Goal: Transaction & Acquisition: Purchase product/service

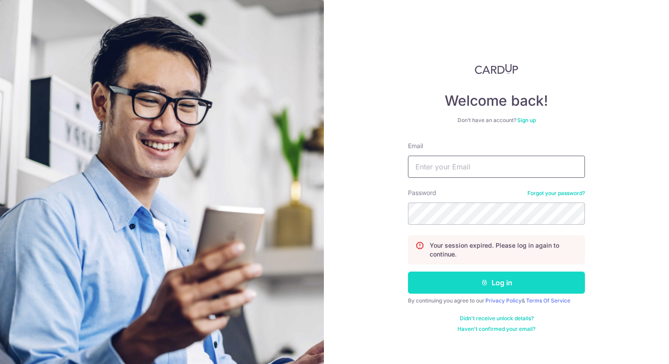
type input "[EMAIL_ADDRESS][DOMAIN_NAME]"
click at [495, 285] on button "Log in" at bounding box center [496, 283] width 177 height 22
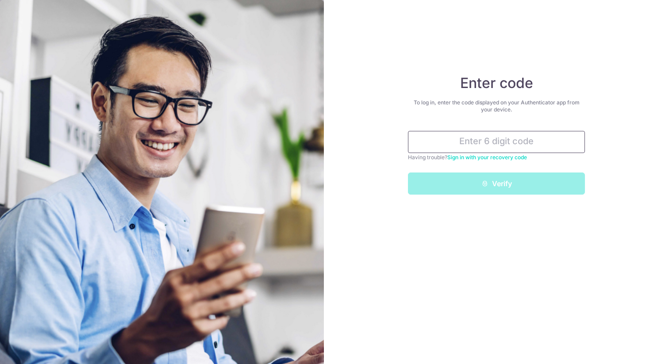
click at [488, 144] on input "text" at bounding box center [496, 142] width 177 height 22
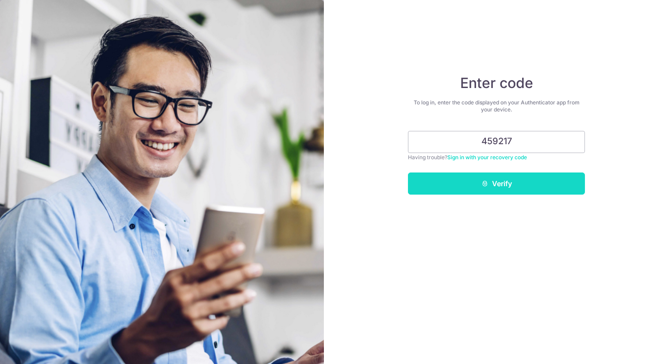
type input "459217"
click at [505, 191] on button "Verify" at bounding box center [496, 184] width 177 height 22
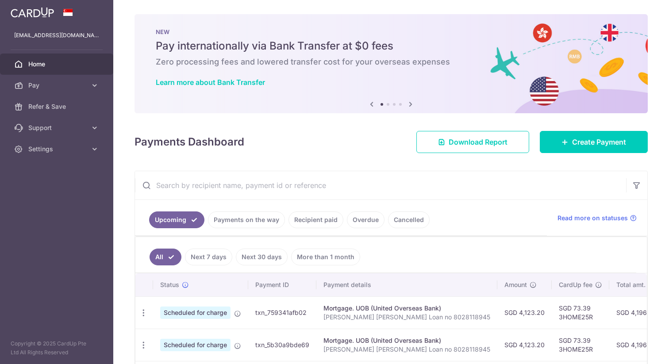
scroll to position [73, 0]
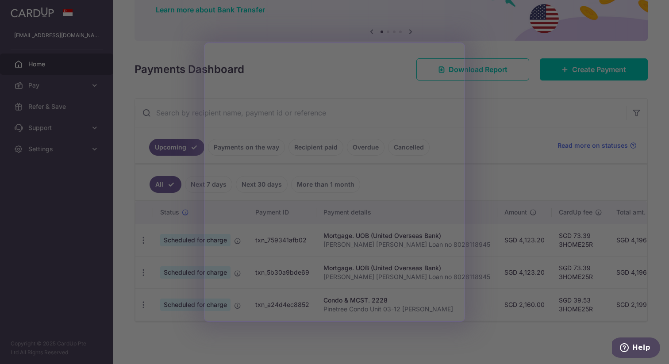
click at [89, 85] on div at bounding box center [338, 184] width 676 height 368
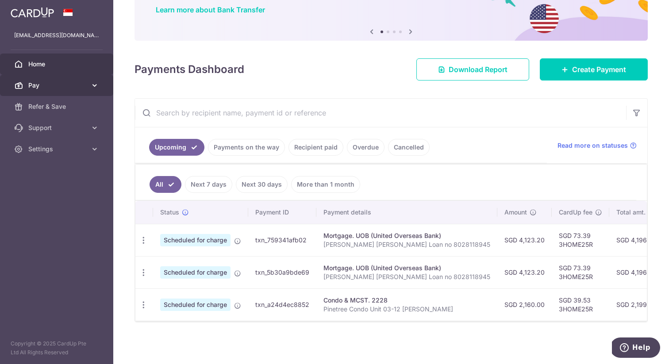
click at [87, 85] on link "Pay" at bounding box center [56, 85] width 113 height 21
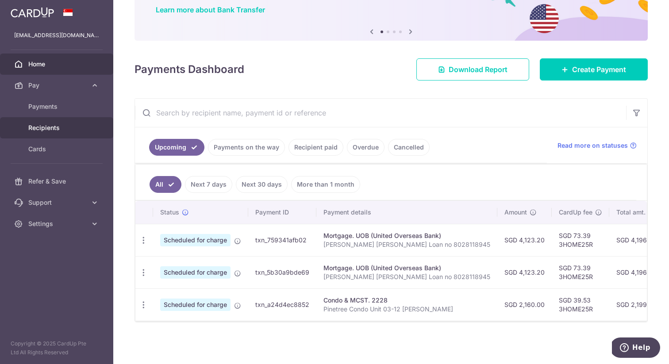
click at [70, 124] on span "Recipients" at bounding box center [57, 127] width 58 height 9
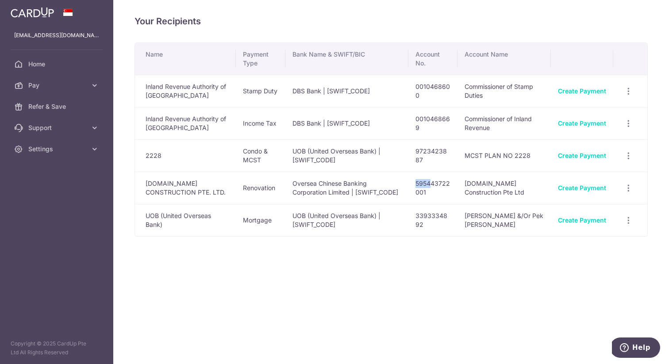
drag, startPoint x: 403, startPoint y: 188, endPoint x: 416, endPoint y: 189, distance: 12.9
click at [416, 189] on td "595443722001" at bounding box center [432, 188] width 49 height 32
drag, startPoint x: 420, startPoint y: 188, endPoint x: 432, endPoint y: 189, distance: 12.4
click at [432, 189] on td "595443722001" at bounding box center [432, 188] width 49 height 32
drag, startPoint x: 419, startPoint y: 188, endPoint x: 432, endPoint y: 189, distance: 13.0
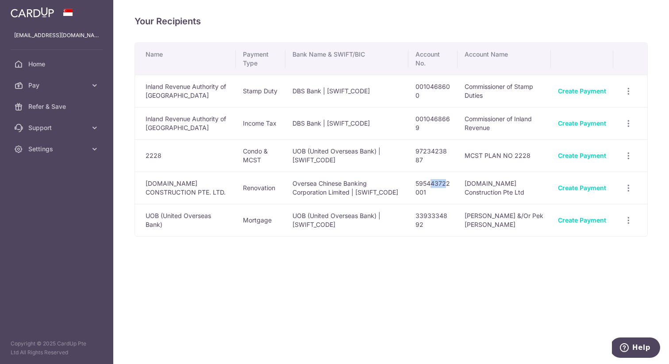
click at [432, 189] on td "595443722001" at bounding box center [432, 188] width 49 height 32
click at [586, 192] on link "Create Payment" at bounding box center [582, 188] width 48 height 8
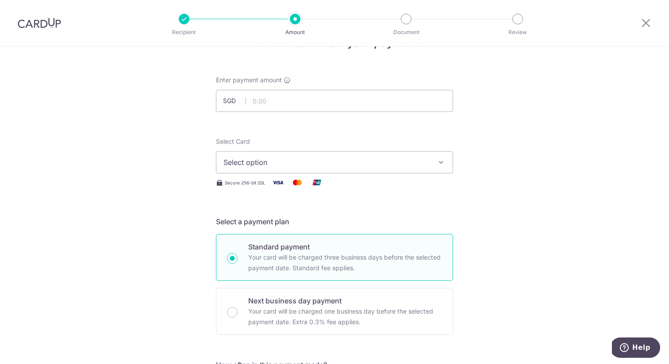
scroll to position [21, 0]
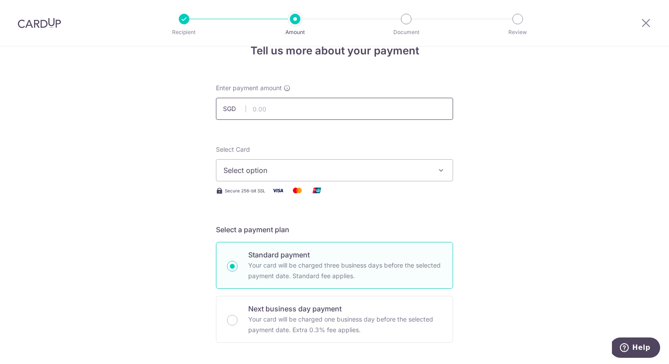
click at [287, 110] on input "text" at bounding box center [334, 109] width 237 height 22
click at [284, 113] on input "18.00" at bounding box center [334, 109] width 237 height 22
type input "18,000.00"
click at [272, 177] on button "Select option" at bounding box center [334, 170] width 237 height 22
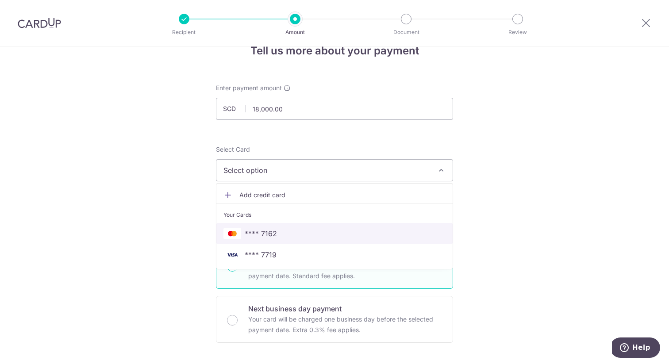
click at [282, 235] on span "**** 7162" at bounding box center [334, 233] width 222 height 11
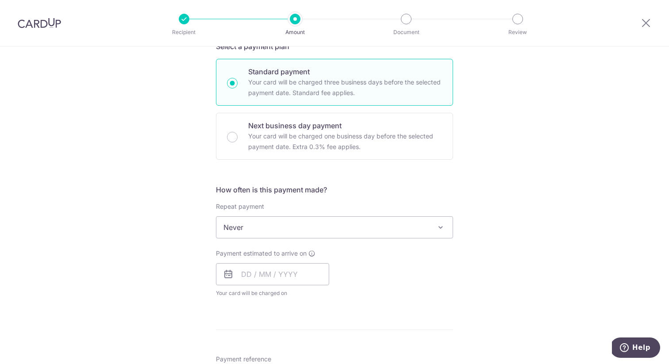
scroll to position [217, 0]
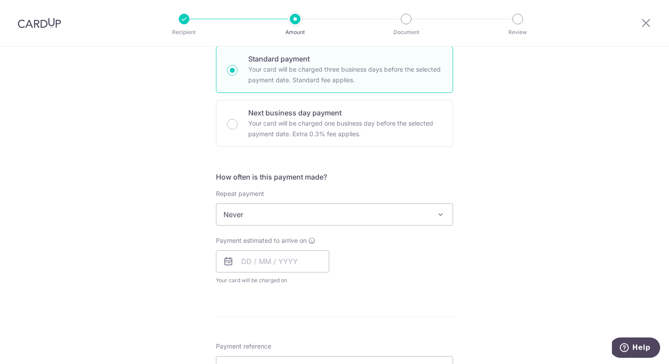
click at [319, 214] on span "Never" at bounding box center [334, 214] width 236 height 21
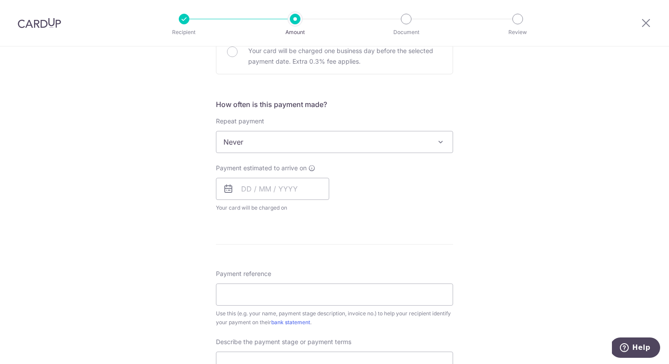
scroll to position [291, 0]
click at [291, 192] on input "text" at bounding box center [272, 188] width 113 height 22
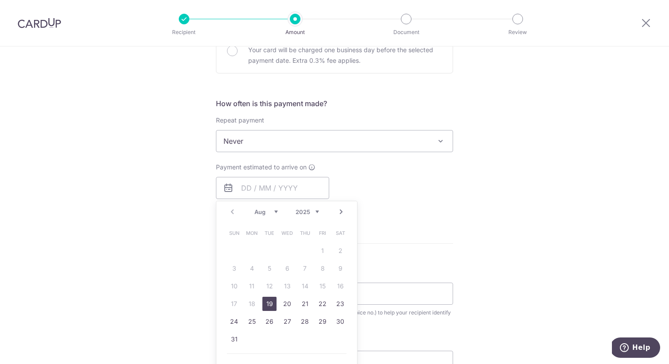
click at [270, 304] on link "19" at bounding box center [269, 304] width 14 height 14
type input "[DATE]"
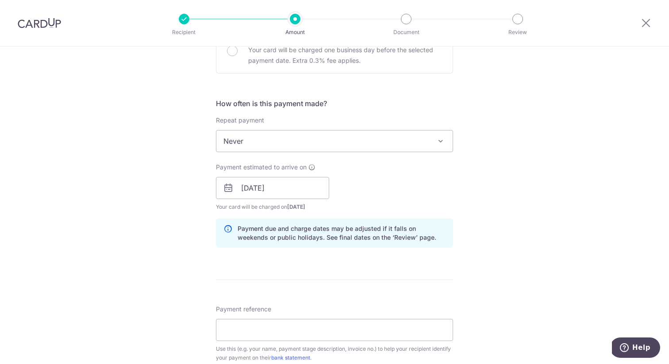
click at [189, 268] on div "Tell us more about your payment Enter payment amount SGD 18,000.00 18000.00 Sel…" at bounding box center [334, 204] width 669 height 896
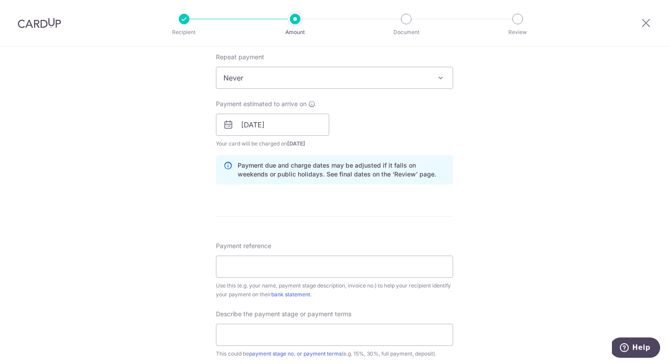
scroll to position [358, 0]
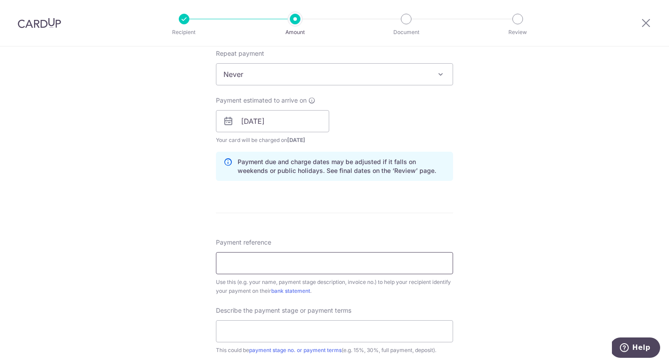
click at [244, 273] on input "Payment reference" at bounding box center [334, 263] width 237 height 22
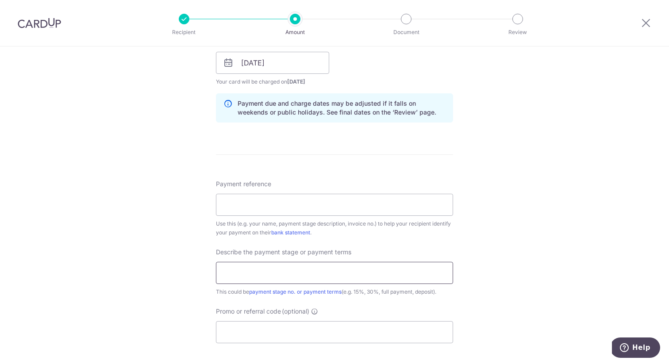
click at [265, 272] on input "text" at bounding box center [334, 273] width 237 height 22
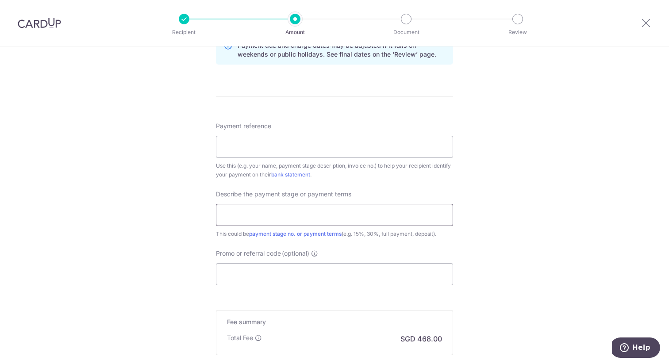
scroll to position [476, 0]
click at [265, 272] on input "Promo or referral code (optional)" at bounding box center [334, 273] width 237 height 22
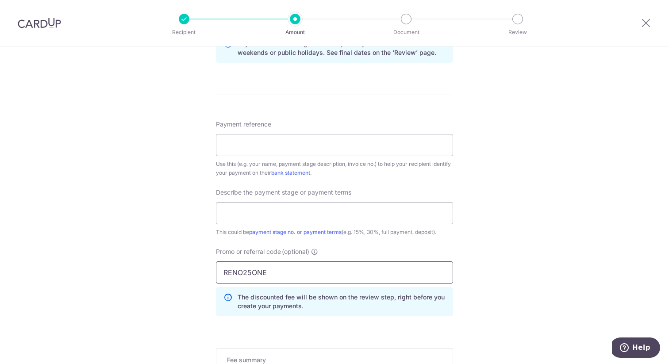
type input "RENO25ONE"
click at [519, 238] on div "Tell us more about your payment Enter payment amount SGD 18,000.00 18000.00 Sel…" at bounding box center [334, 39] width 669 height 936
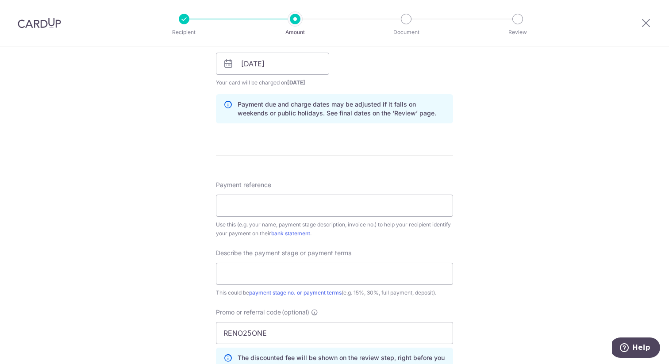
scroll to position [417, 0]
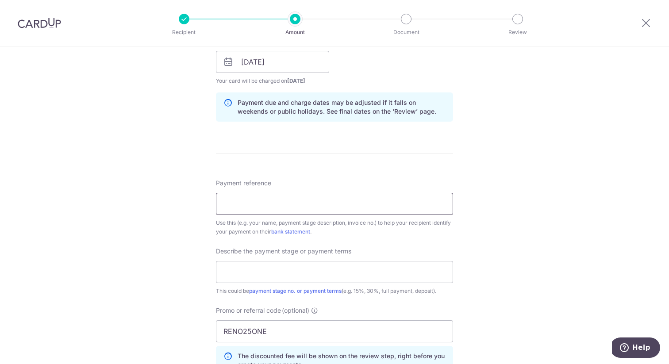
click at [258, 201] on input "Payment reference" at bounding box center [334, 204] width 237 height 22
click at [385, 158] on form "Enter payment amount SGD 18,000.00 18000.00 Select Card **** 7162 Add credit ca…" at bounding box center [334, 106] width 237 height 836
click at [323, 203] on input "Payment reference" at bounding box center [334, 204] width 237 height 22
type input "n"
click at [259, 203] on input "Natasha & Jonathan 28 Balmoral Pk" at bounding box center [334, 204] width 237 height 22
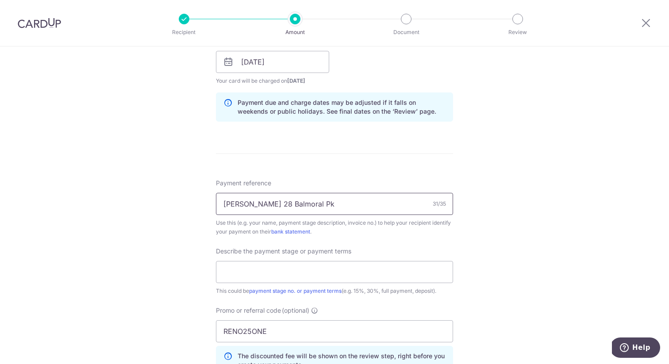
click at [335, 207] on input "Natasha&Jonathan 28 Balmoral Pk" at bounding box center [334, 204] width 237 height 22
click at [345, 206] on input "Natasha&Jonathan 28 Balmoral Pk" at bounding box center [334, 204] width 237 height 22
type input "Natasha&Jonathan 28 Balmoral Pk 20%"
click at [497, 192] on div "Tell us more about your payment Enter payment amount SGD 18,000.00 18000.00 Sel…" at bounding box center [334, 98] width 669 height 936
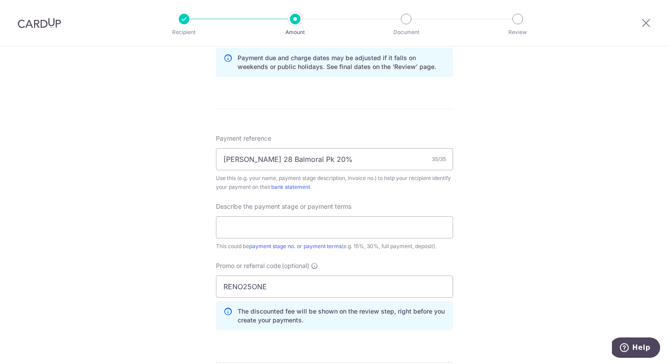
scroll to position [462, 0]
click at [477, 210] on div "Tell us more about your payment Enter payment amount SGD 18,000.00 18000.00 Sel…" at bounding box center [334, 52] width 669 height 936
click at [323, 226] on input "text" at bounding box center [334, 227] width 237 height 22
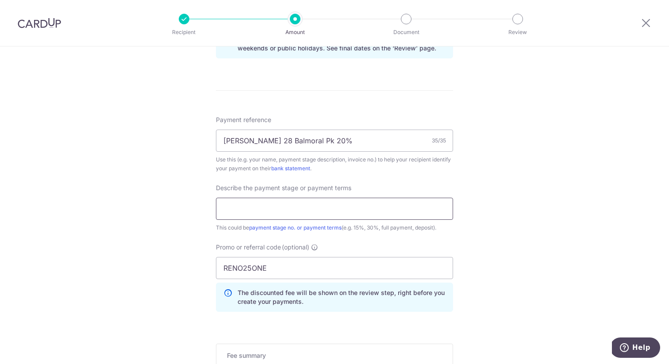
scroll to position [482, 0]
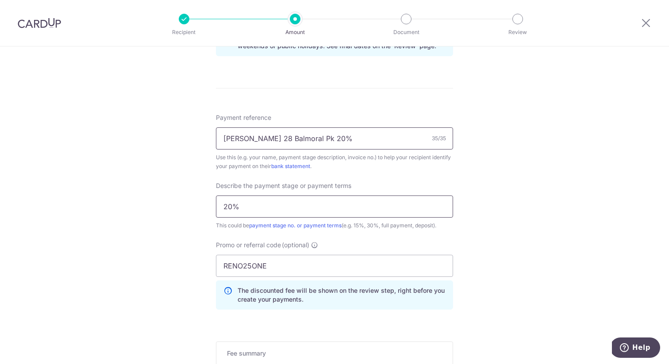
type input "20%"
click at [363, 143] on input "Natasha&Jonathan 28 Balmoral Pk 20%" at bounding box center [334, 138] width 237 height 22
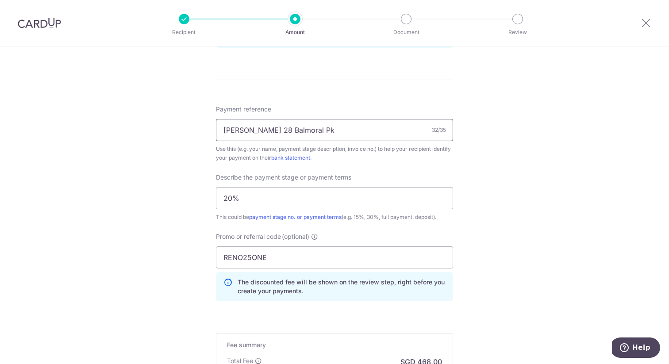
scroll to position [492, 0]
type input "Natasha&Jonathan 28 Balmoral Pk"
click at [153, 227] on div "Tell us more about your payment Enter payment amount SGD 18,000.00 18000.00 Sel…" at bounding box center [334, 23] width 669 height 936
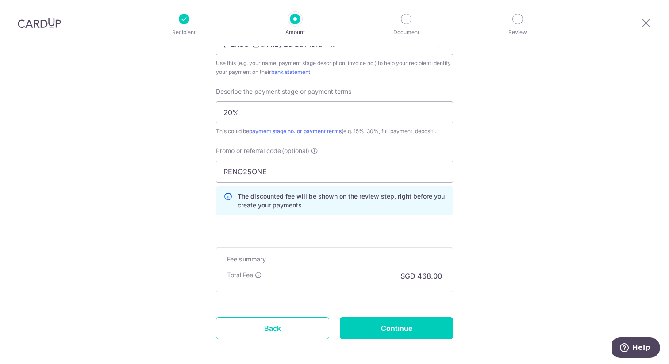
scroll to position [581, 0]
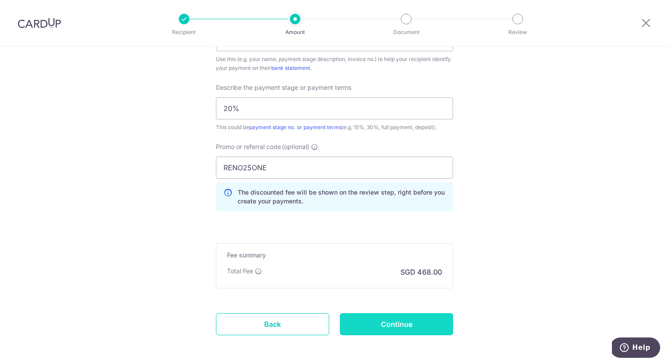
click at [416, 322] on input "Continue" at bounding box center [396, 324] width 113 height 22
type input "Create Schedule"
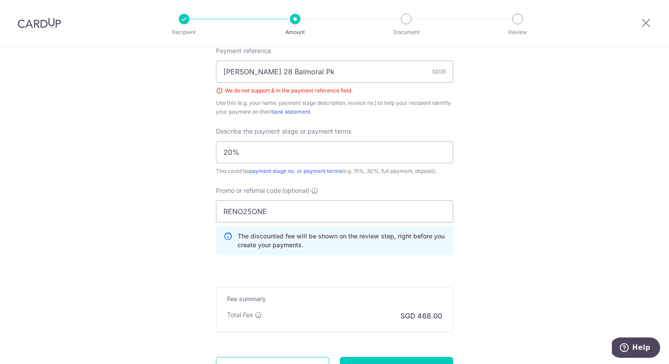
scroll to position [484, 0]
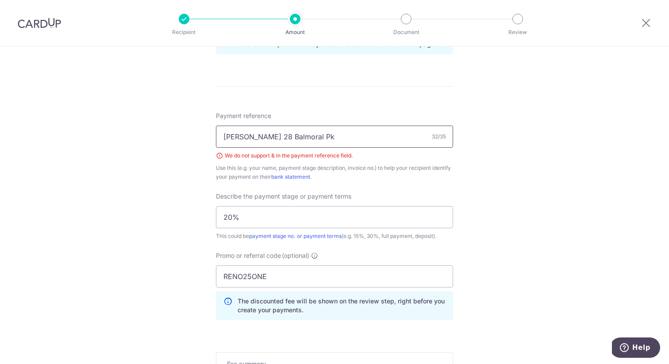
click at [255, 136] on input "Natasha&Jonathan 28 Balmoral Pk" at bounding box center [334, 137] width 237 height 22
click at [285, 137] on input "Natasha Jonathan 28 Balmoral Pk" at bounding box center [334, 137] width 237 height 22
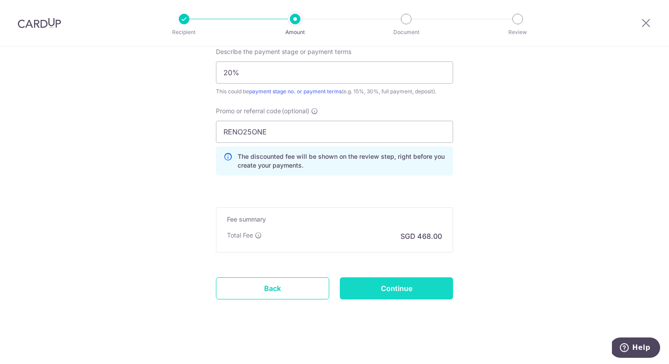
scroll to position [631, 0]
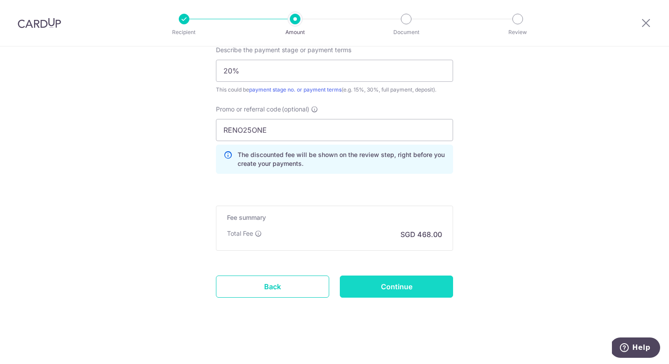
type input "[PERSON_NAME] [PERSON_NAME] - 28 Balmoral Pk"
click at [399, 289] on input "Continue" at bounding box center [396, 287] width 113 height 22
type input "Create Schedule"
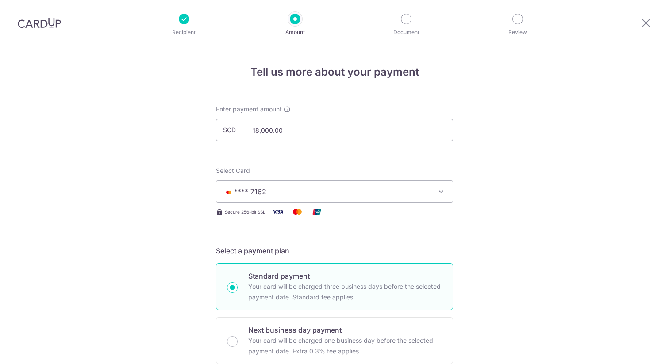
scroll to position [631, 0]
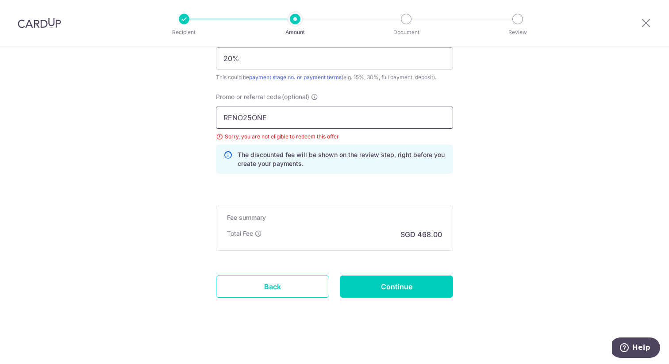
click at [301, 118] on input "RENO25ONE" at bounding box center [334, 118] width 237 height 22
click at [309, 136] on div "Sorry, you are not eligible to redeem this offer" at bounding box center [334, 136] width 237 height 9
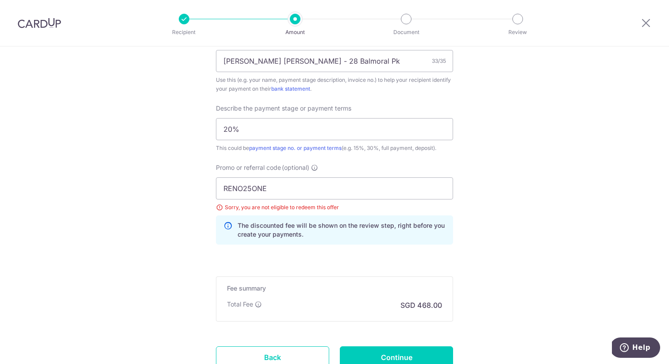
scroll to position [555, 0]
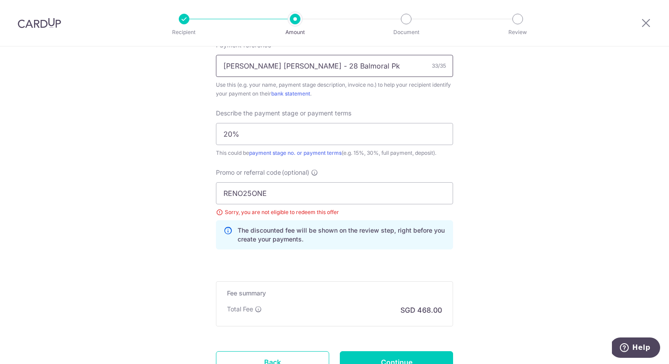
click at [293, 67] on input "Natasha Jonathan - 28 Balmoral Pk" at bounding box center [334, 66] width 237 height 22
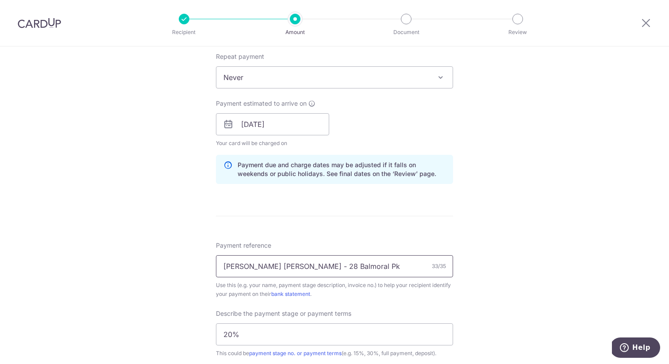
scroll to position [352, 0]
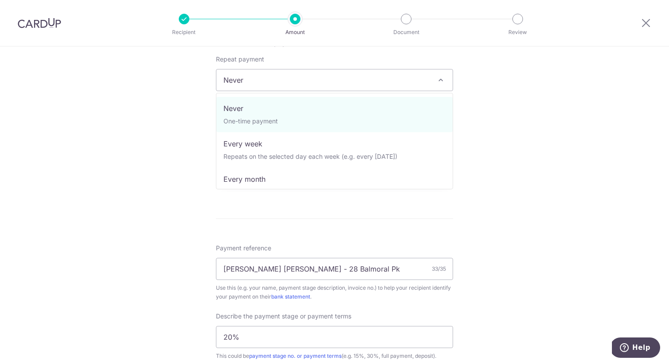
click at [239, 79] on span "Never" at bounding box center [334, 79] width 236 height 21
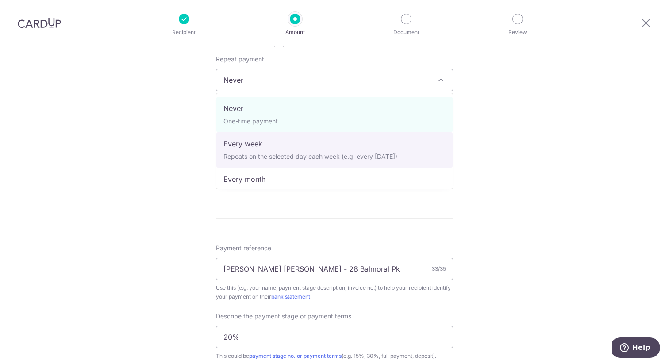
click at [142, 144] on div "Tell us more about your payment Enter payment amount SGD 18,000.00 18000.00 Sel…" at bounding box center [334, 169] width 669 height 948
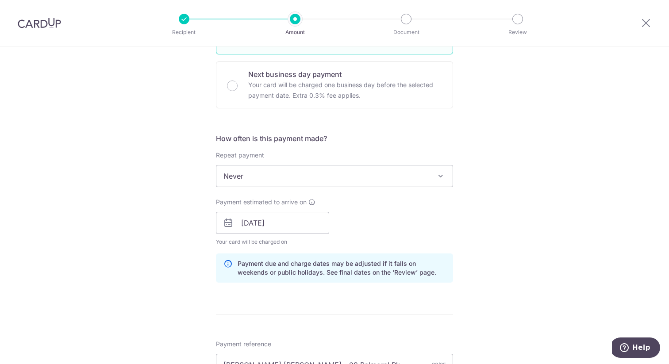
scroll to position [52, 0]
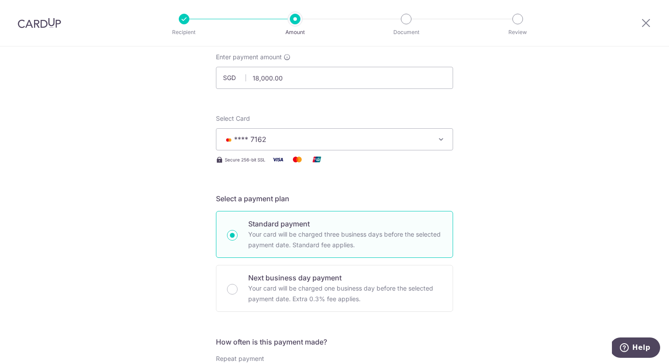
click at [250, 146] on button "**** 7162" at bounding box center [334, 139] width 237 height 22
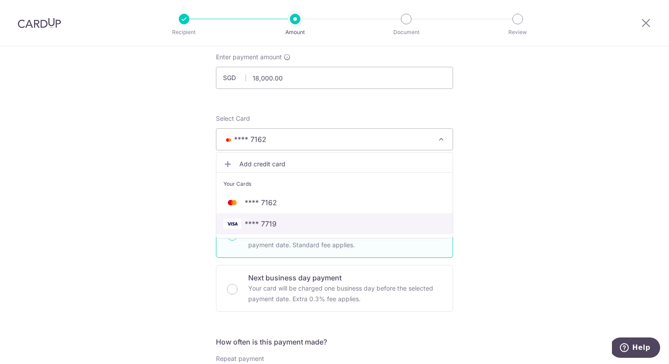
click at [278, 220] on span "**** 7719" at bounding box center [334, 224] width 222 height 11
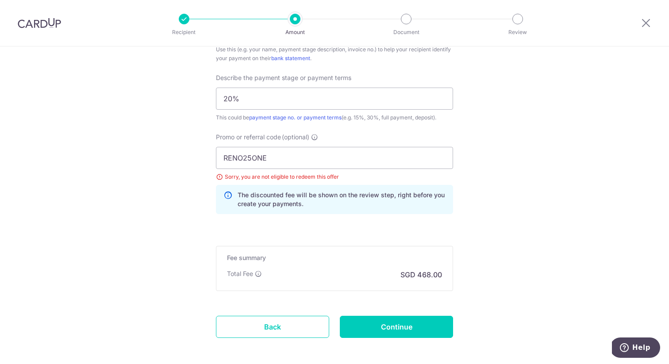
scroll to position [631, 0]
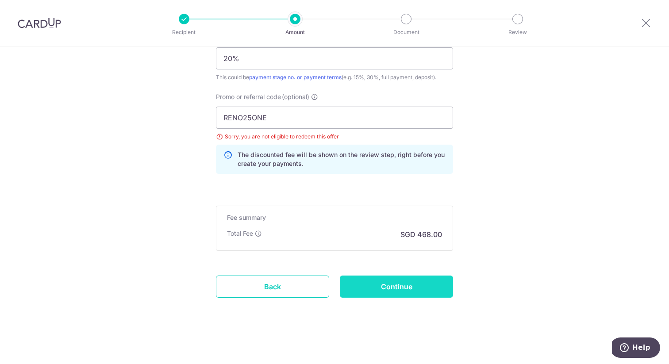
click at [408, 287] on input "Continue" at bounding box center [396, 287] width 113 height 22
type input "Update Schedule"
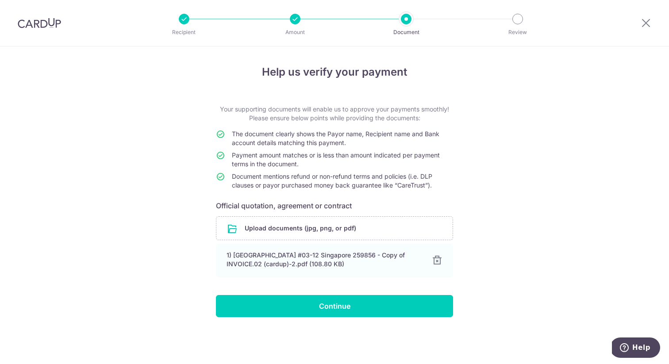
click at [507, 240] on div "Help us verify your payment Your supporting documents will enable us to approve…" at bounding box center [334, 205] width 669 height 318
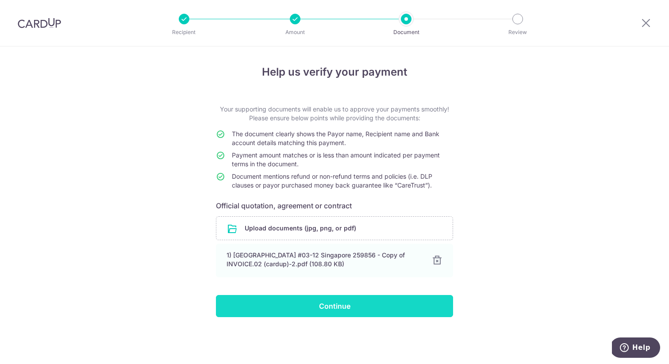
click at [273, 305] on input "Continue" at bounding box center [334, 306] width 237 height 22
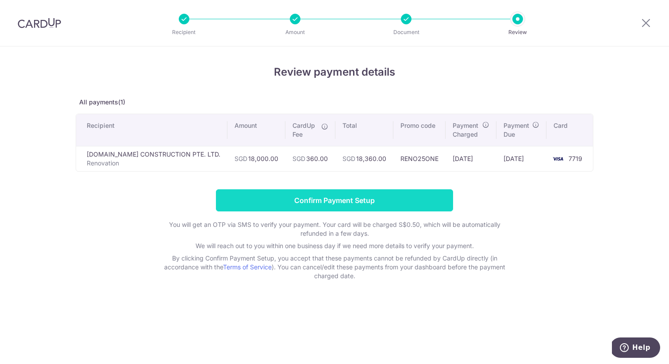
click at [410, 200] on input "Confirm Payment Setup" at bounding box center [334, 200] width 237 height 22
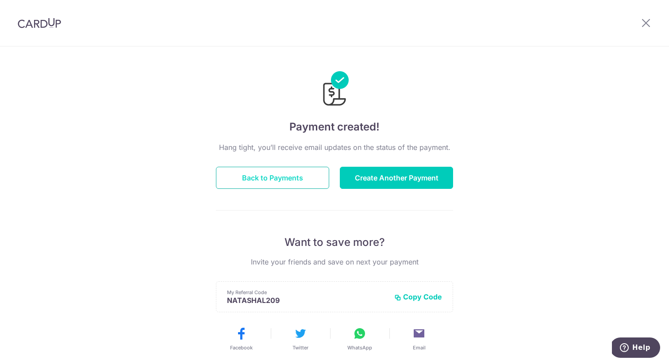
click at [300, 177] on button "Back to Payments" at bounding box center [272, 178] width 113 height 22
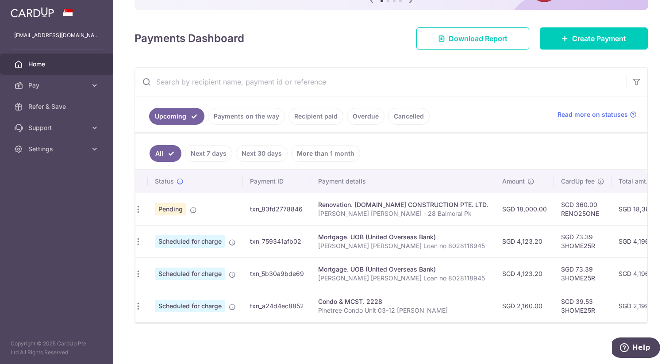
scroll to position [0, 4]
